Goal: Entertainment & Leisure: Consume media (video, audio)

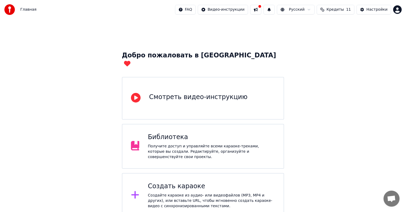
click at [243, 144] on div "Получите доступ и управляйте всеми караоке-треками, которые вы создали. Редакти…" at bounding box center [211, 152] width 127 height 16
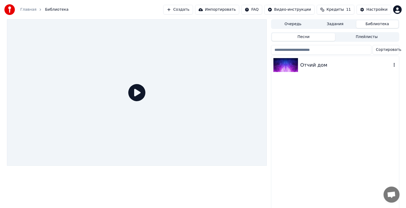
click at [334, 67] on div "Отчий дом" at bounding box center [345, 64] width 91 height 7
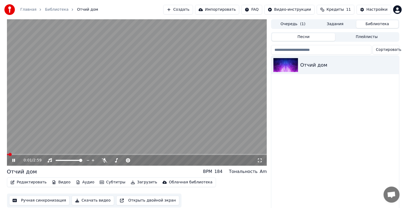
click at [106, 183] on button "Субтитры" at bounding box center [113, 181] width 30 height 7
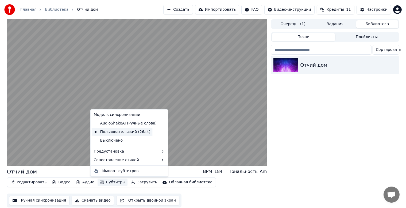
click at [124, 132] on div "Пользовательский (26a4)" at bounding box center [122, 132] width 61 height 9
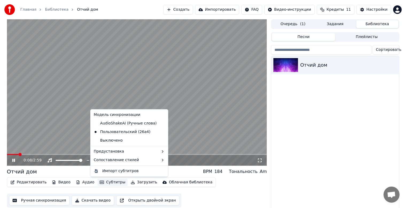
click at [110, 182] on button "Субтитры" at bounding box center [113, 181] width 30 height 7
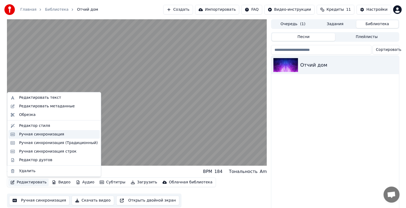
click at [48, 134] on div "Ручная синхронизация" at bounding box center [41, 134] width 45 height 5
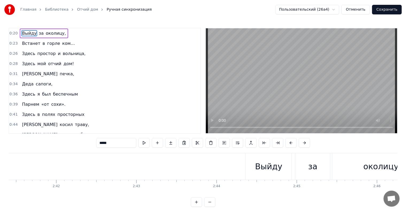
scroll to position [0, 14020]
